Goal: Transaction & Acquisition: Subscribe to service/newsletter

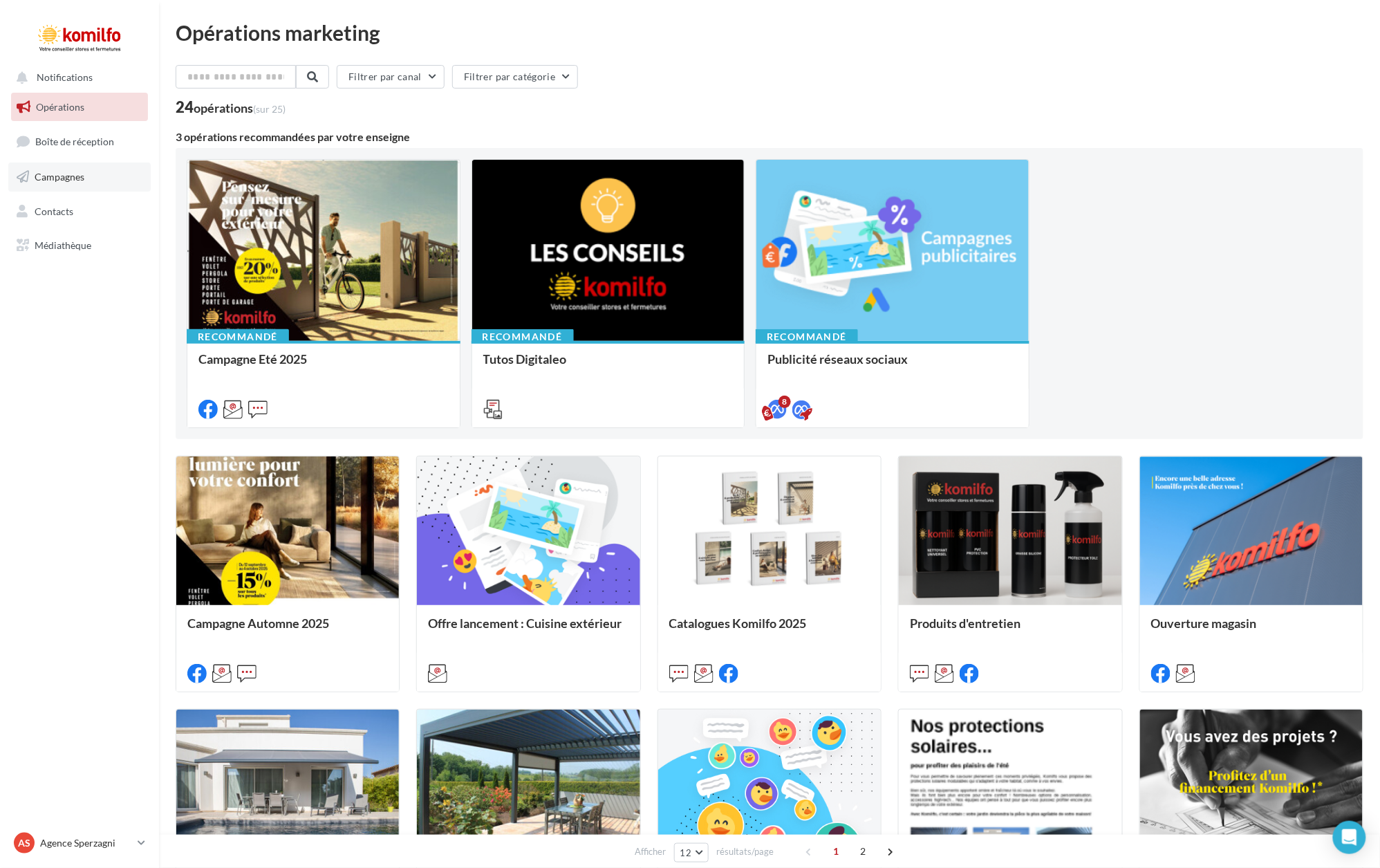
click at [56, 179] on span "Campagnes" at bounding box center [59, 177] width 50 height 11
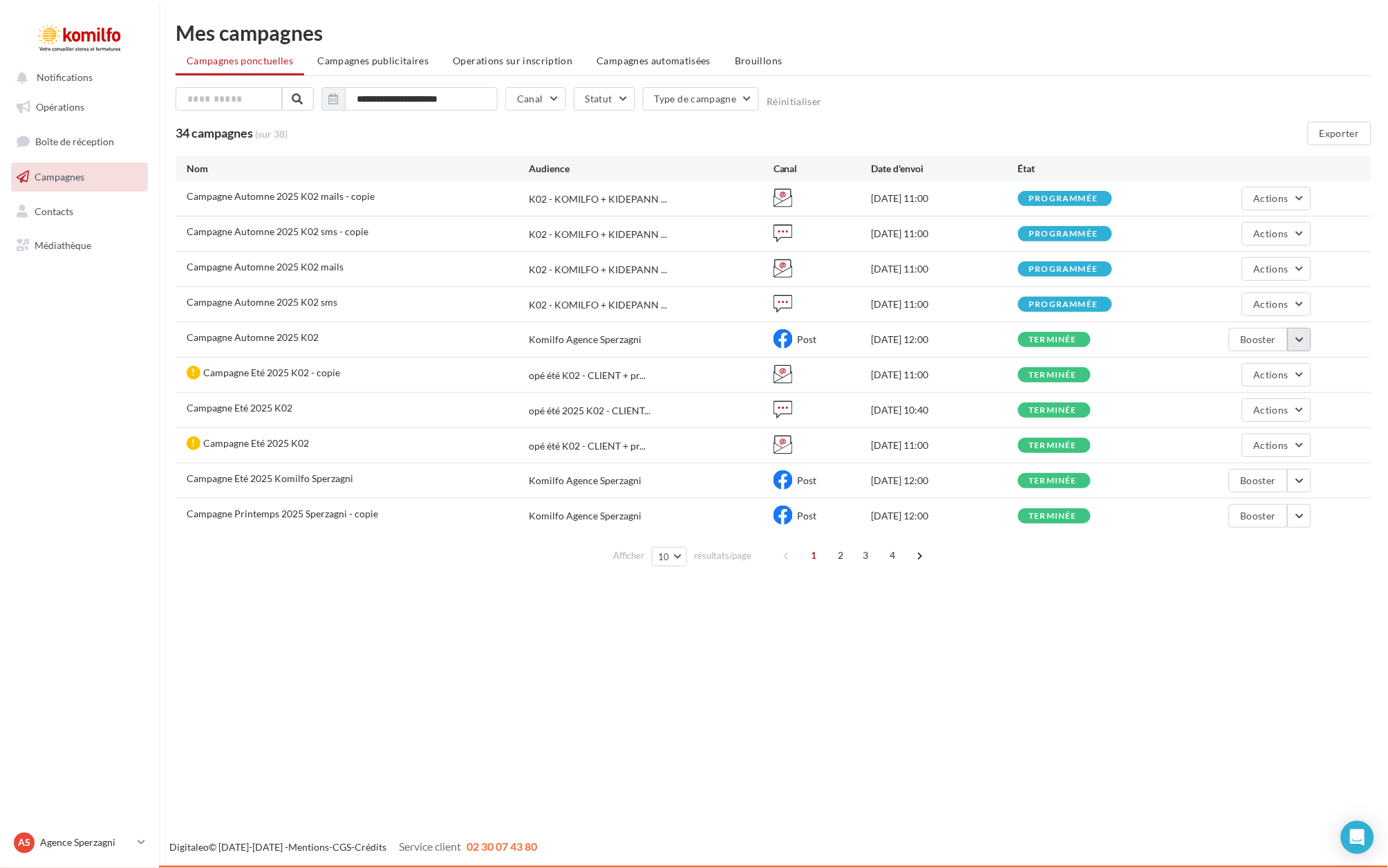
click at [1301, 338] on button "button" at bounding box center [1300, 339] width 24 height 24
click at [1244, 374] on button "Voir les résultats" at bounding box center [1242, 371] width 138 height 36
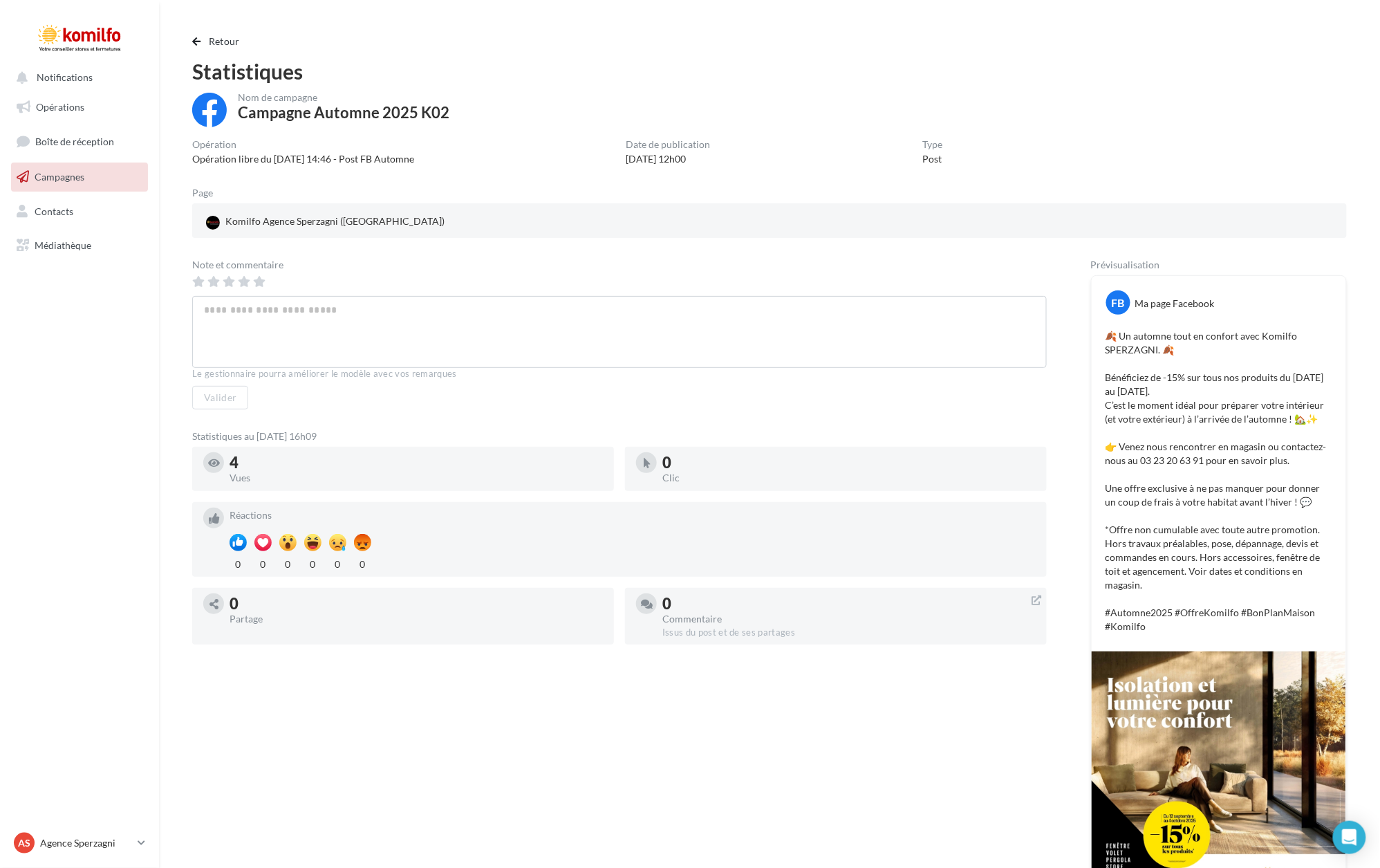
click at [51, 176] on span "Campagnes" at bounding box center [59, 177] width 50 height 11
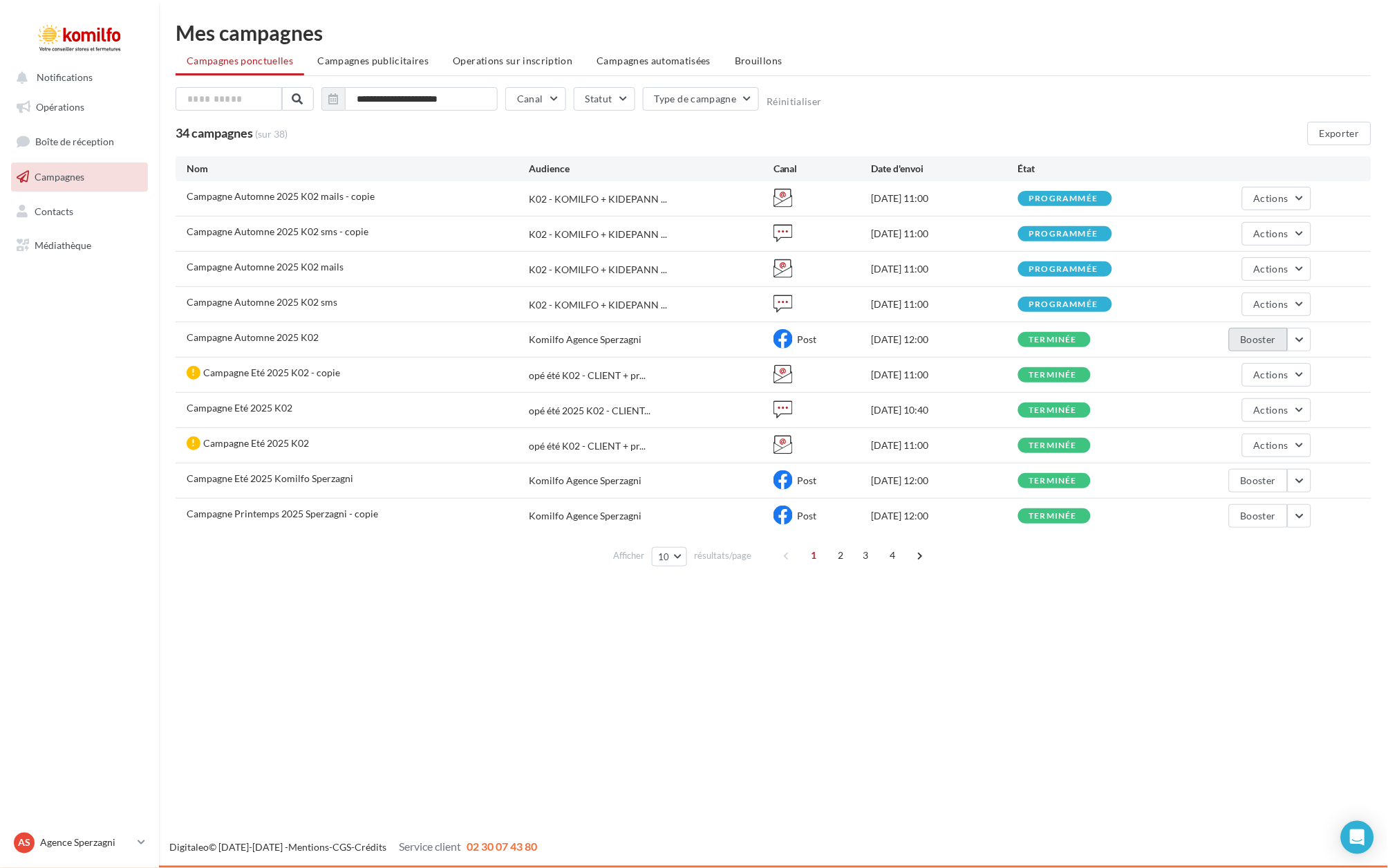
click at [1278, 335] on button "Booster" at bounding box center [1258, 339] width 58 height 24
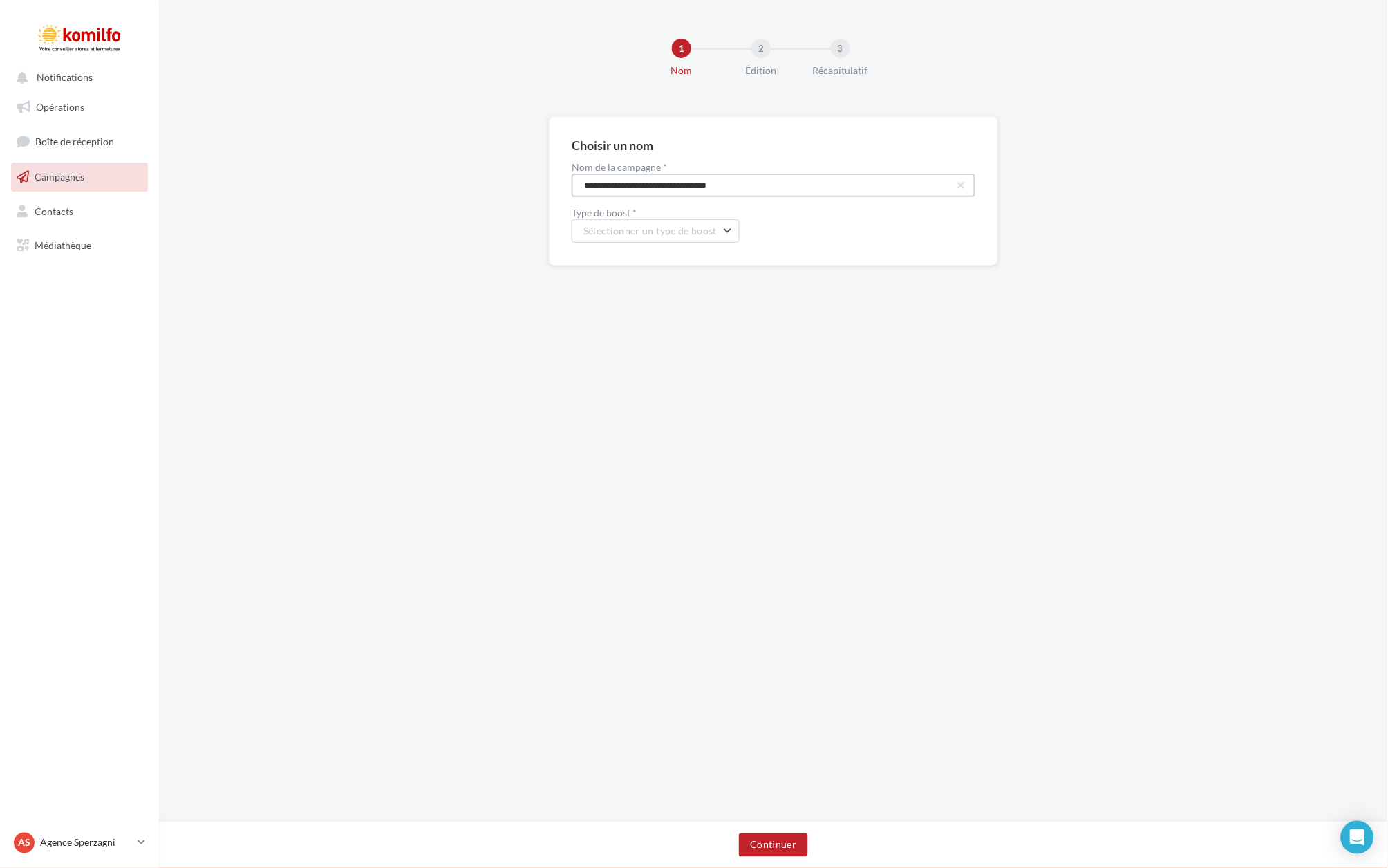
drag, startPoint x: 757, startPoint y: 186, endPoint x: 433, endPoint y: 171, distance: 324.3
click at [433, 171] on div "**********" at bounding box center [773, 213] width 1229 height 194
type input "**********"
click at [675, 231] on span "Sélectionner un type de boost" at bounding box center [650, 230] width 134 height 11
click at [654, 296] on span "Boost de Post Facebook | 30 jours" at bounding box center [667, 302] width 145 height 11
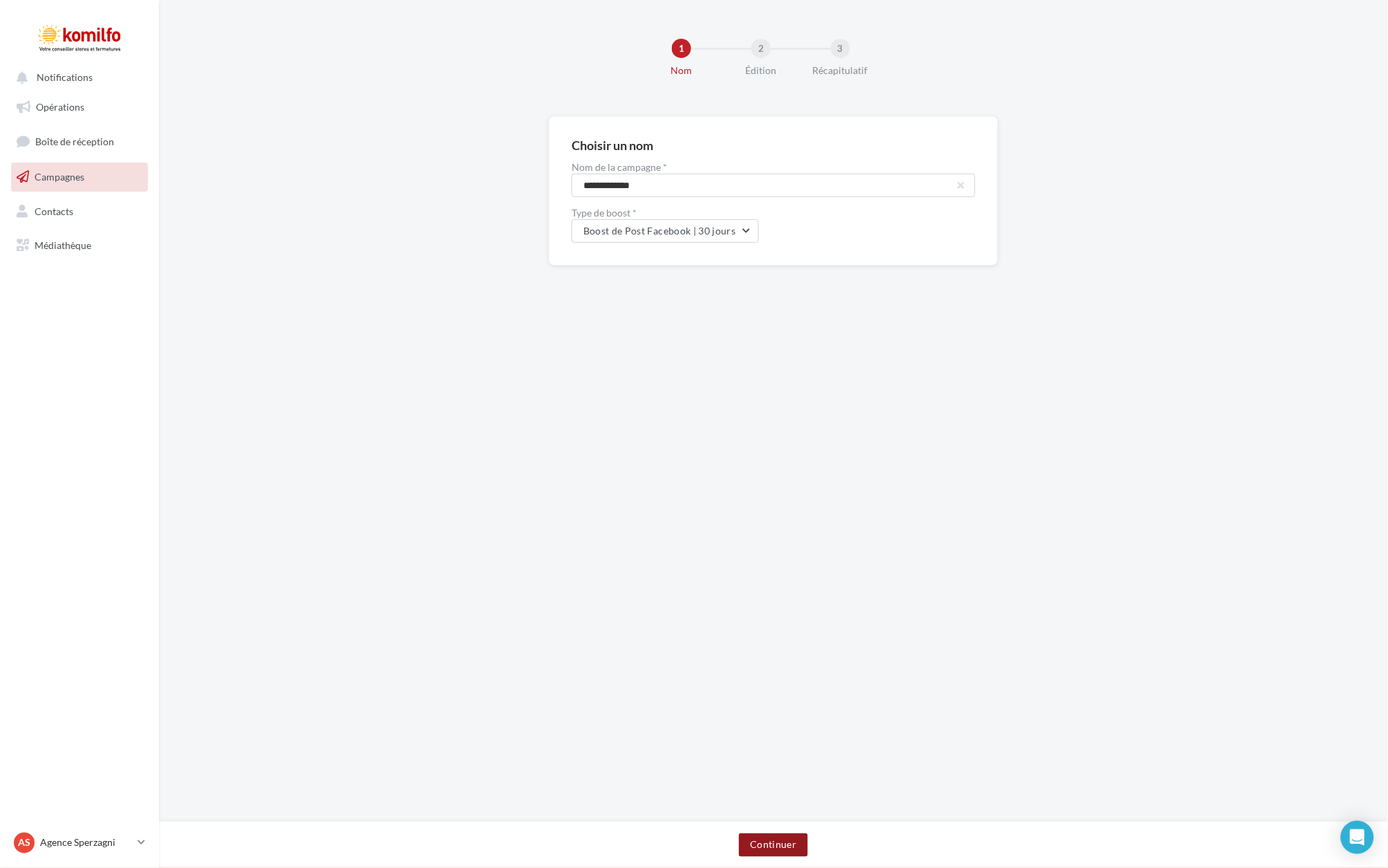
drag, startPoint x: 763, startPoint y: 844, endPoint x: 769, endPoint y: 834, distance: 11.7
click at [763, 844] on button "Continuer" at bounding box center [773, 844] width 69 height 24
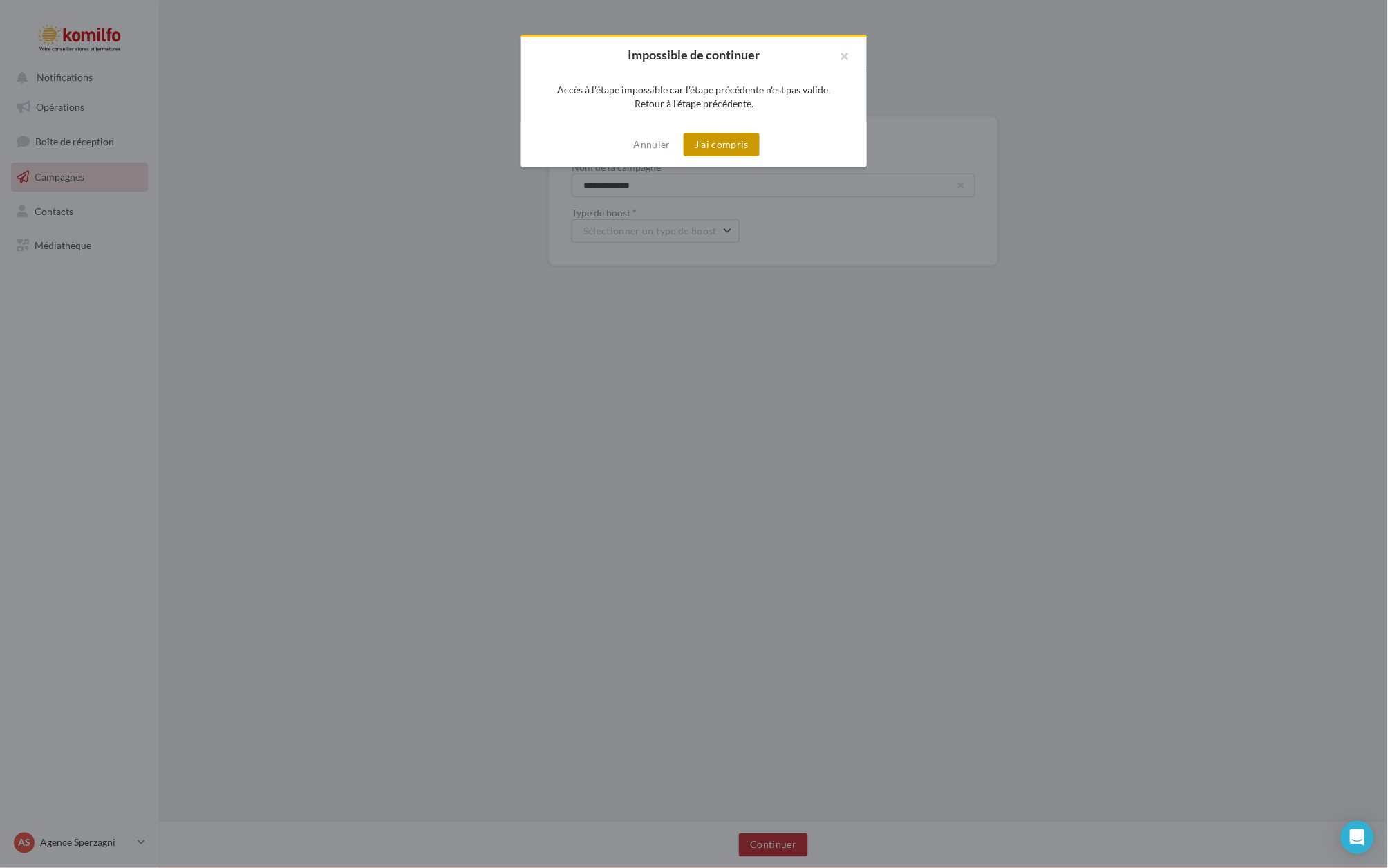
click at [709, 140] on button "J'ai compris" at bounding box center [721, 144] width 76 height 24
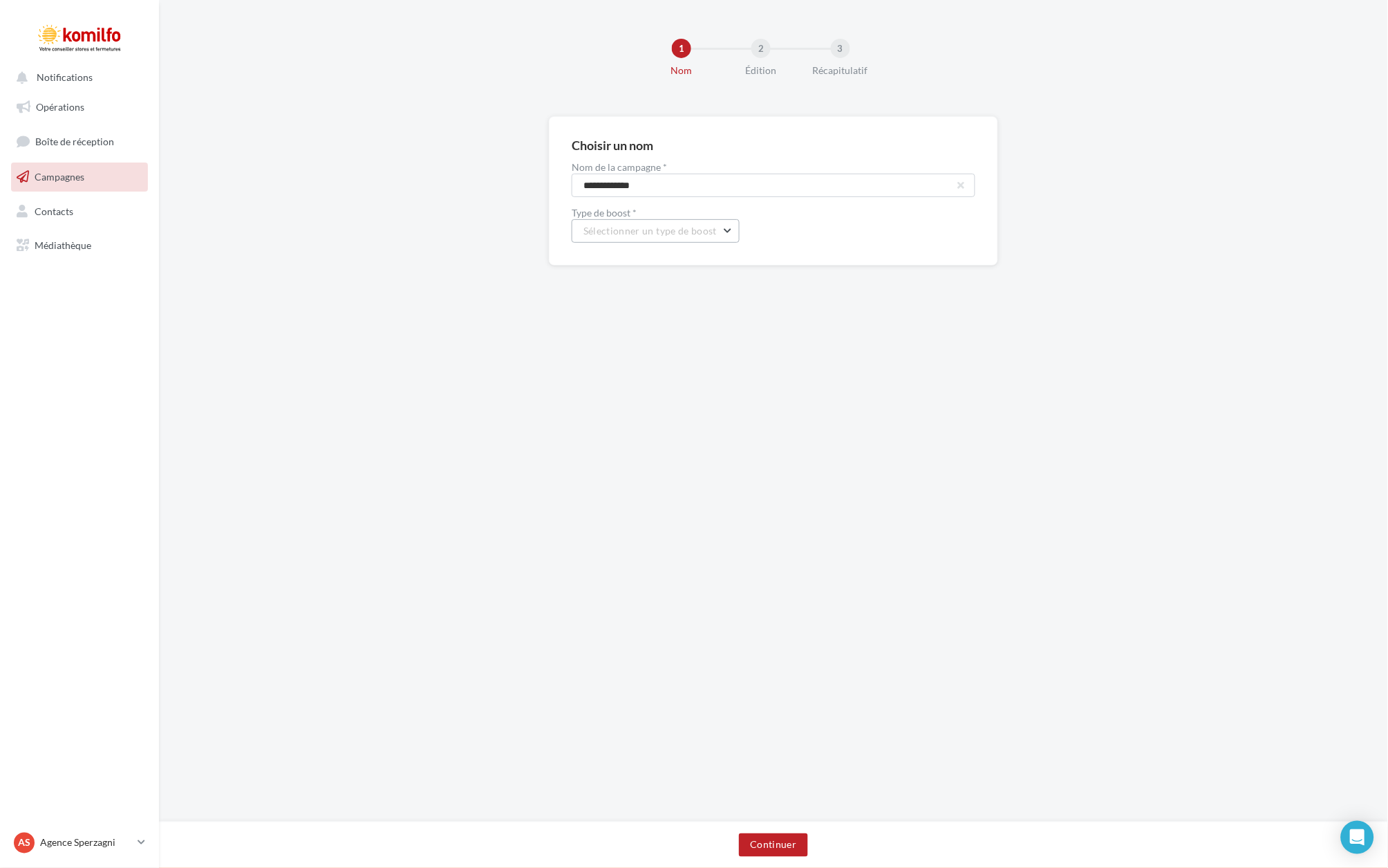
click at [632, 234] on span "Sélectionner un type de boost" at bounding box center [650, 230] width 134 height 11
click at [639, 297] on span "Boost de Post Facebook | 30 jours" at bounding box center [667, 302] width 145 height 11
click at [769, 846] on button "Continuer" at bounding box center [773, 844] width 69 height 24
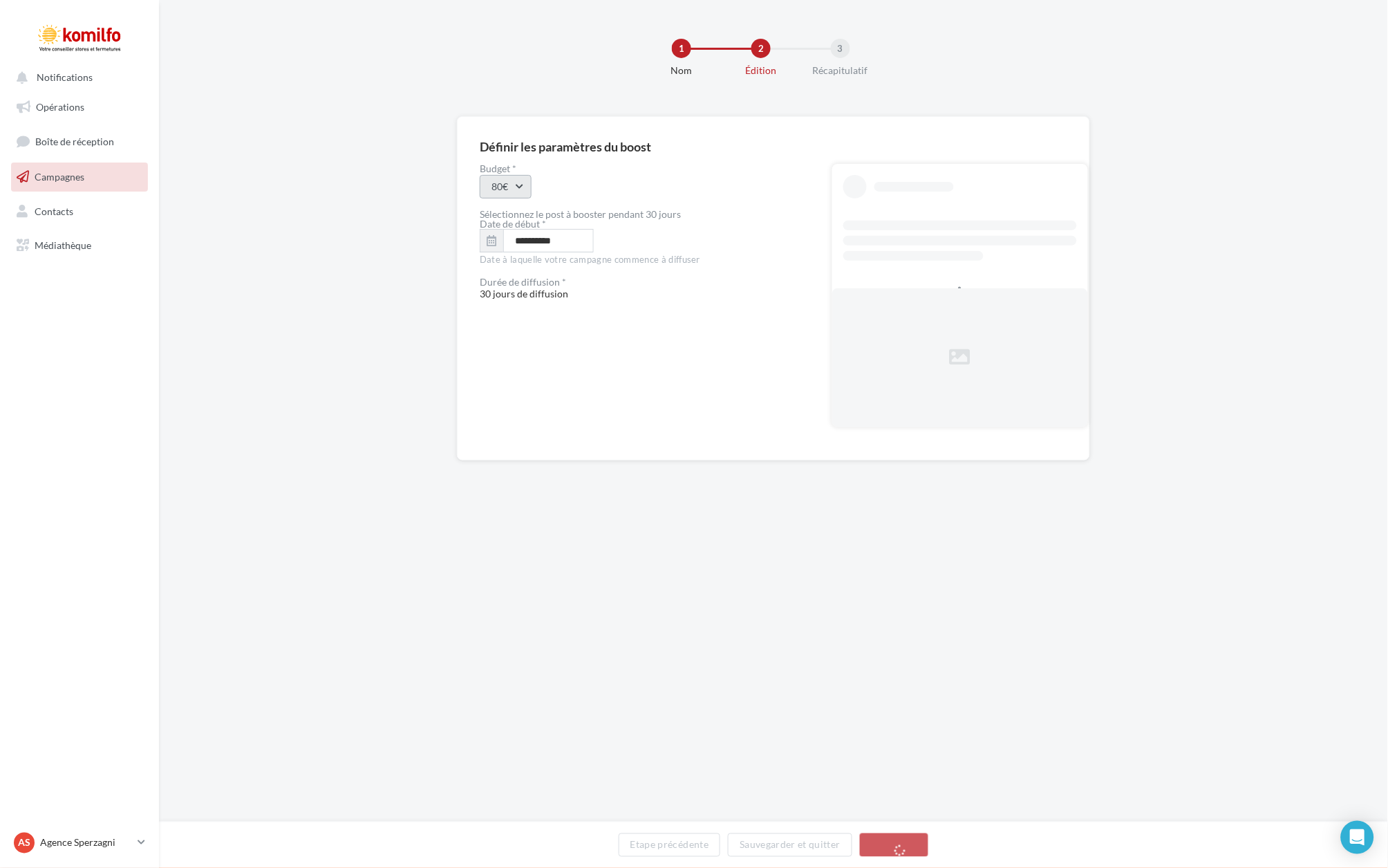
click at [518, 187] on button "80€" at bounding box center [505, 186] width 52 height 24
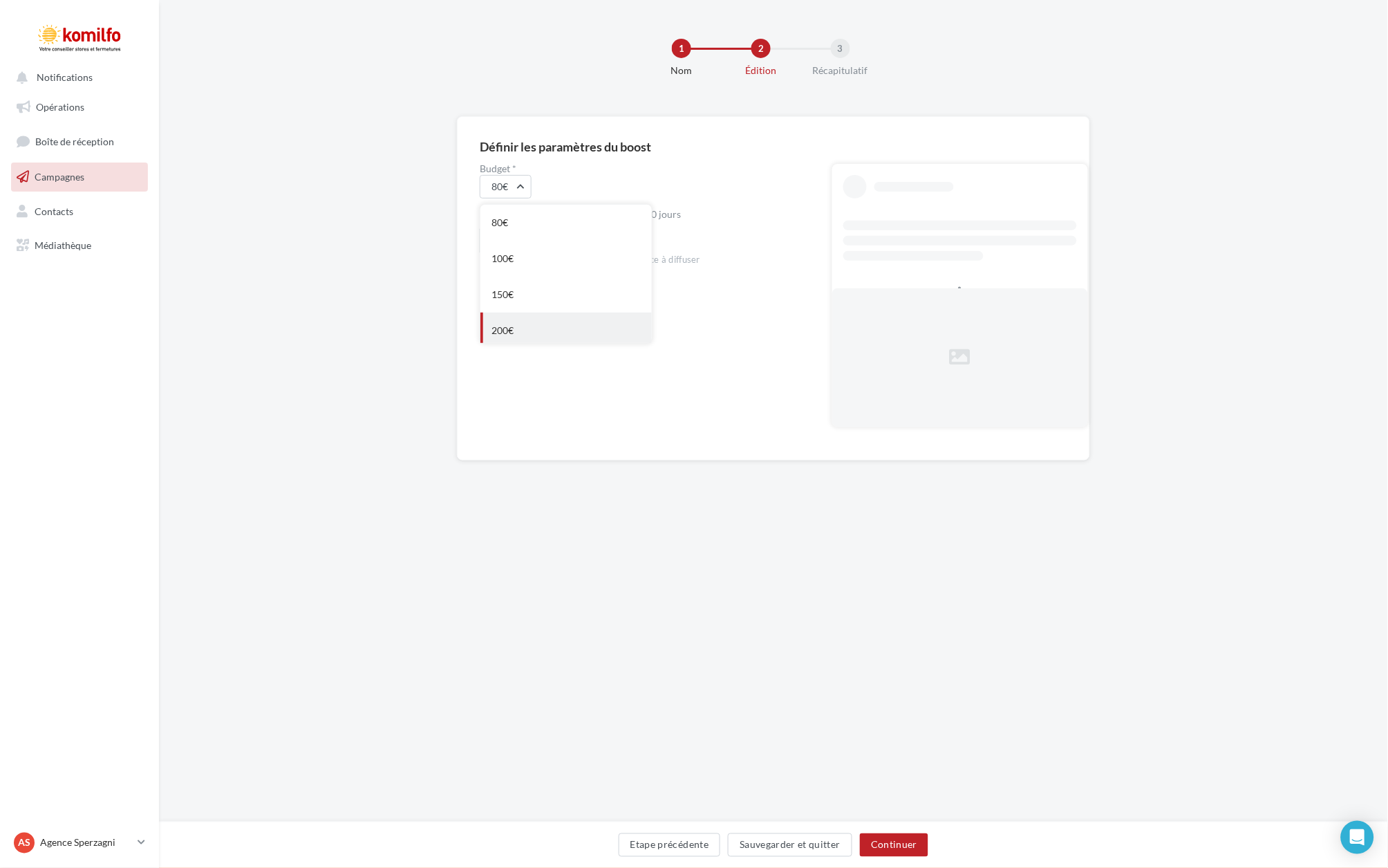
click at [521, 323] on div "200€" at bounding box center [566, 330] width 171 height 36
click at [492, 239] on icon "button" at bounding box center [492, 241] width 9 height 11
click at [580, 347] on button "11" at bounding box center [574, 348] width 21 height 21
type input "**********"
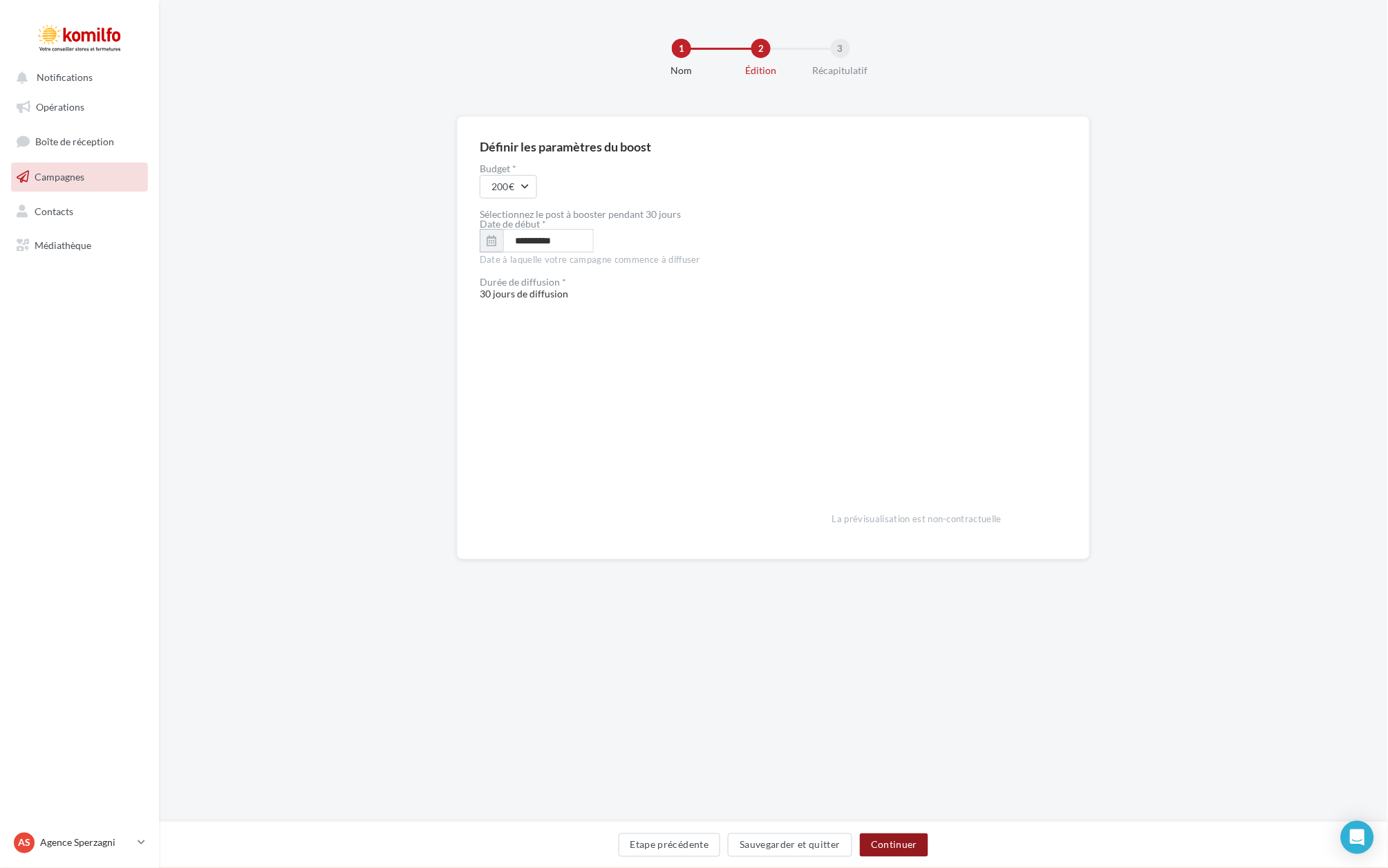
click at [890, 845] on button "Continuer" at bounding box center [894, 844] width 69 height 24
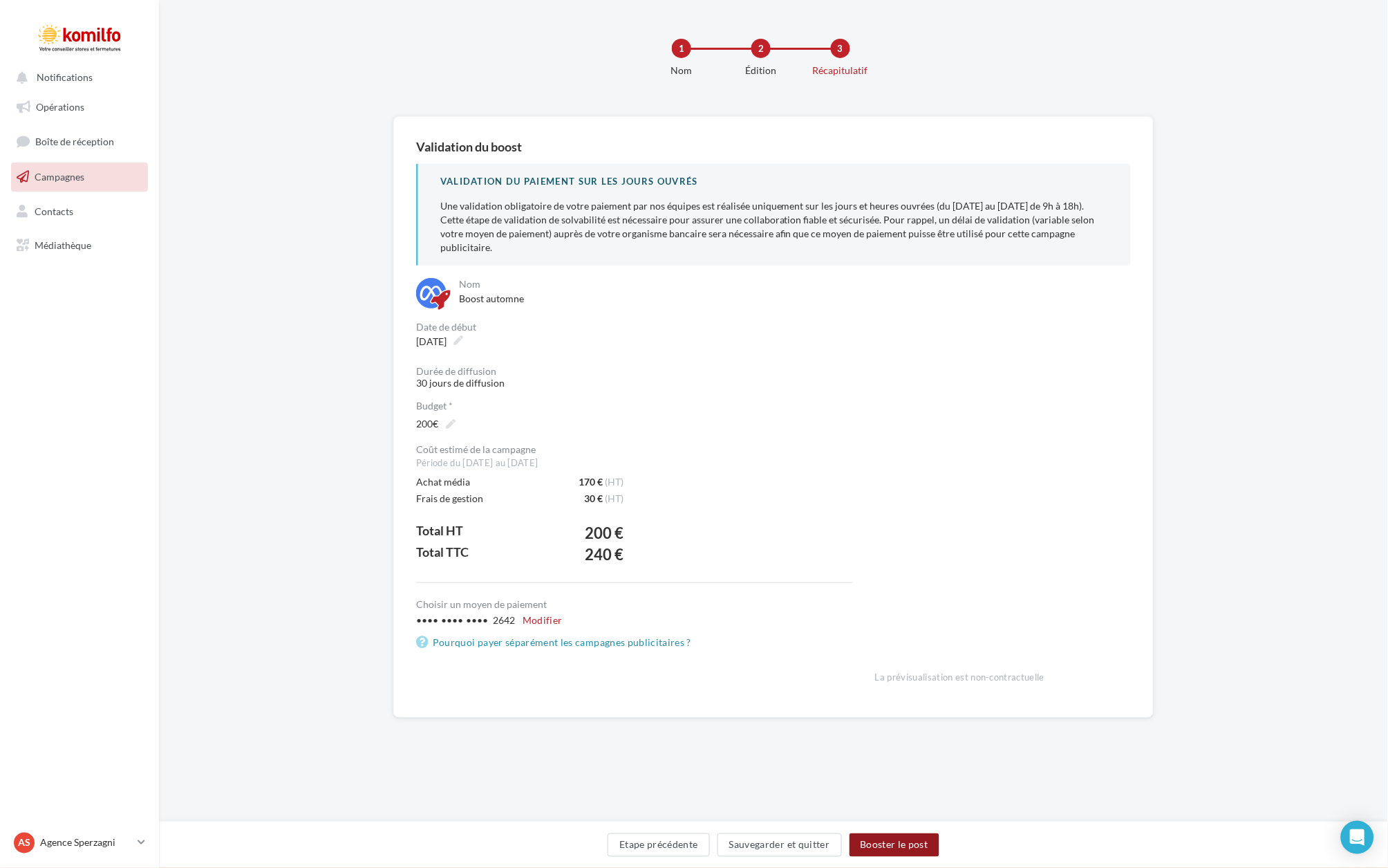
click at [905, 847] on button "Booster le post" at bounding box center [895, 844] width 90 height 24
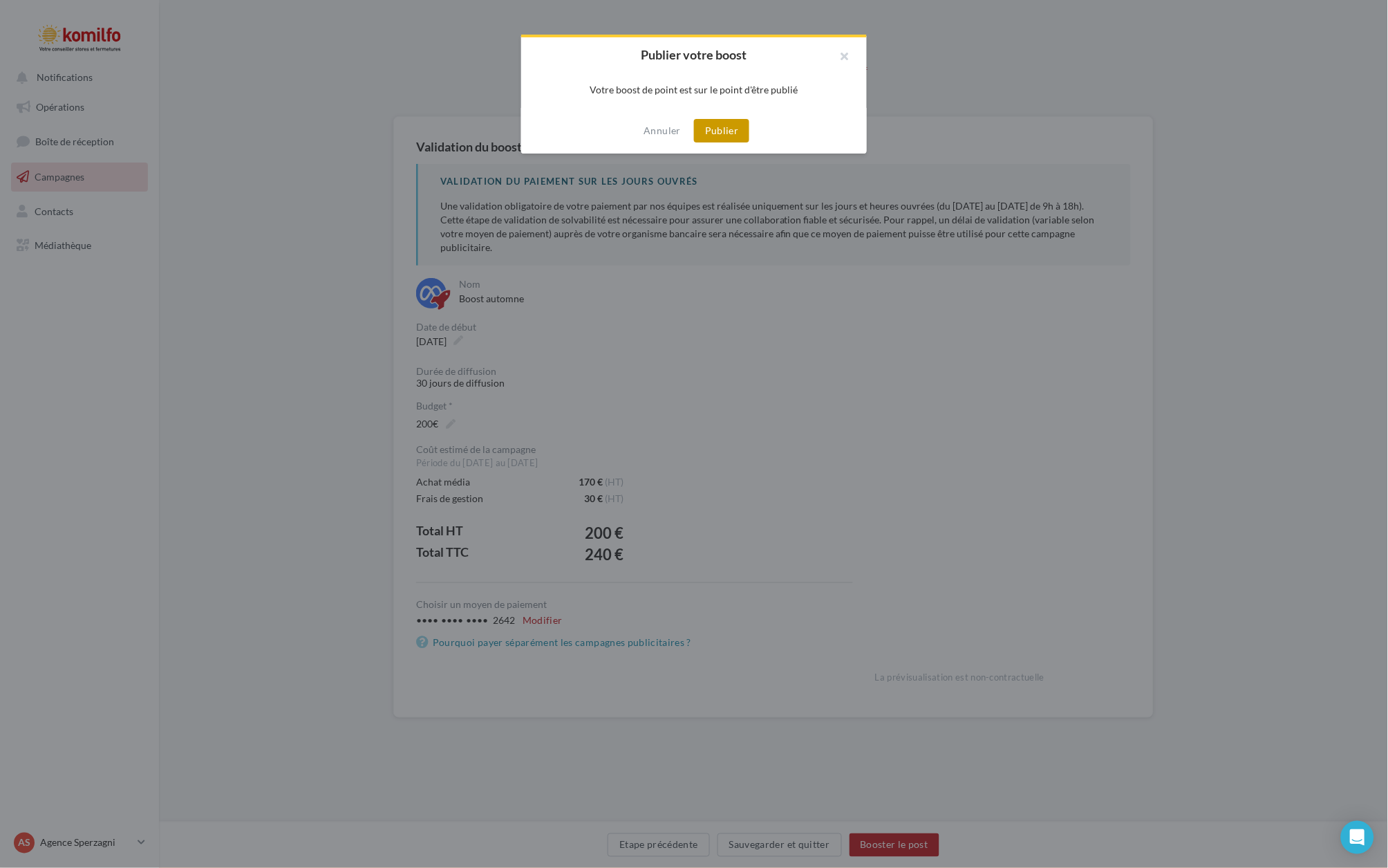
click at [717, 126] on button "Publier" at bounding box center [721, 130] width 55 height 24
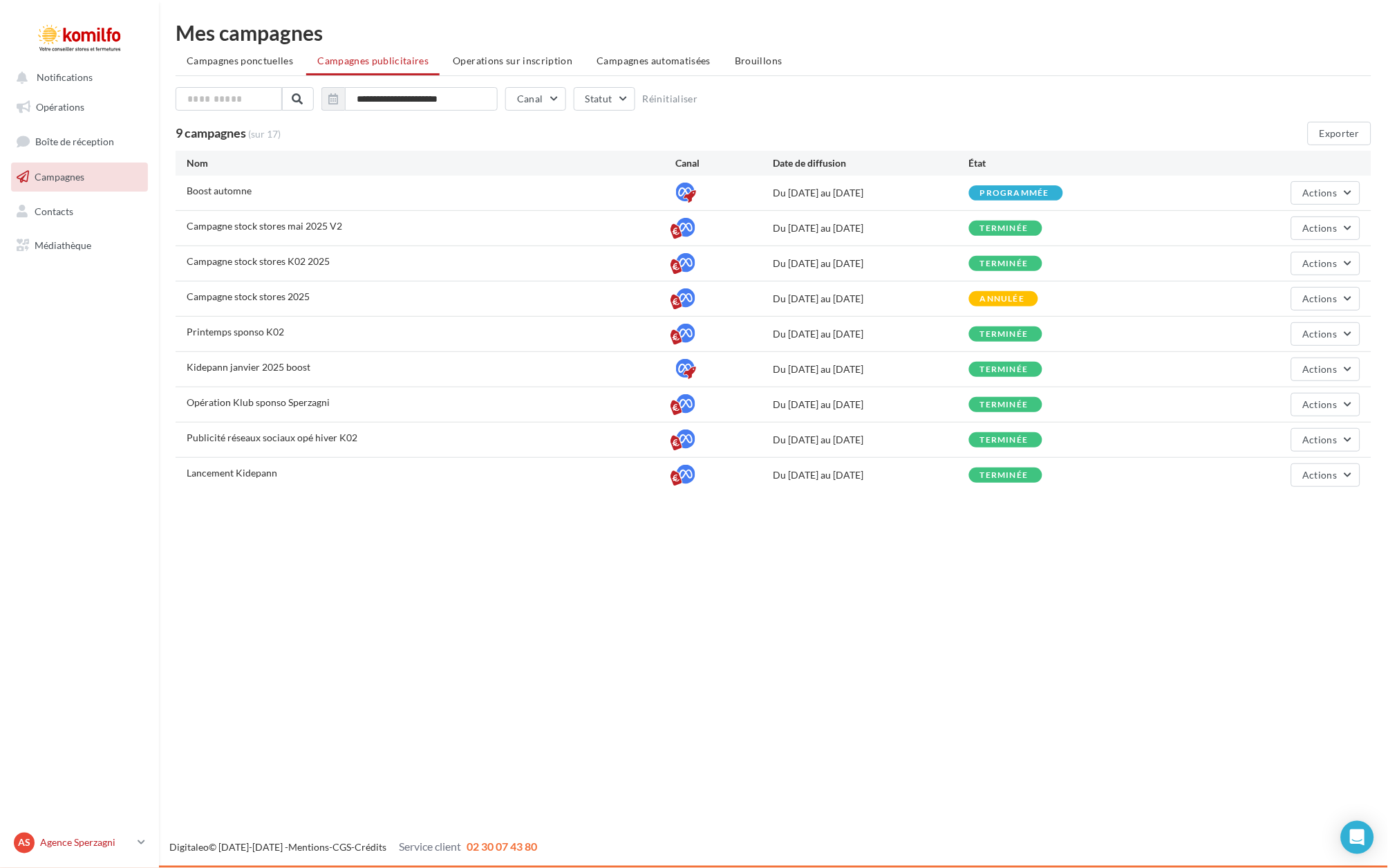
click at [142, 841] on icon at bounding box center [141, 843] width 8 height 11
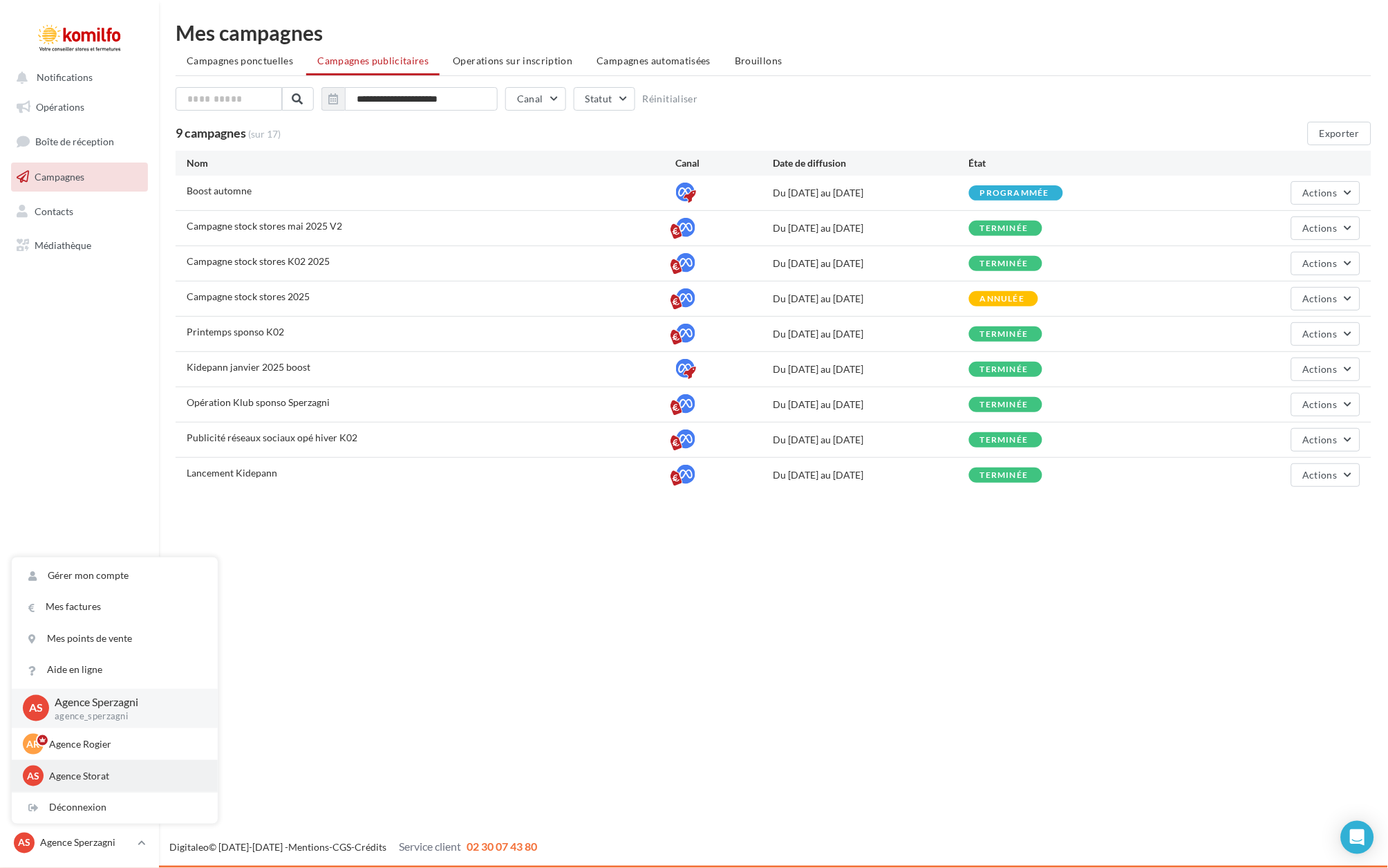
click at [119, 776] on p "Agence Storat" at bounding box center [125, 775] width 152 height 14
